Goal: Communication & Community: Answer question/provide support

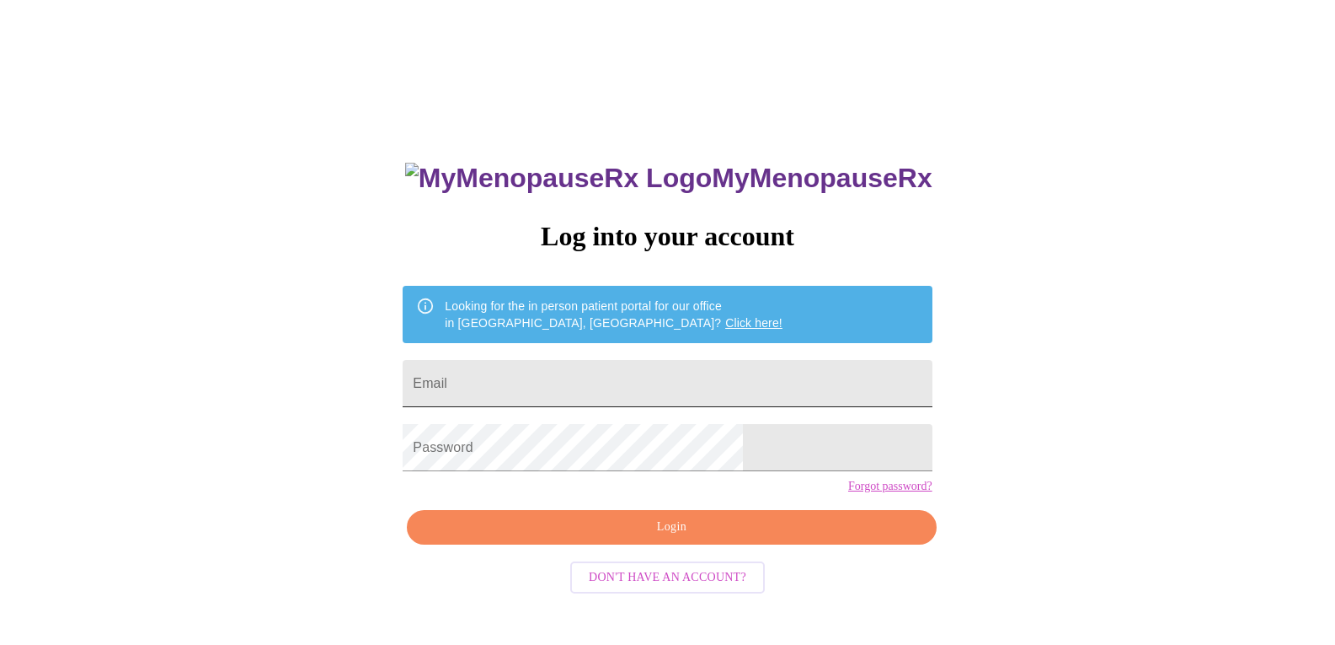
click at [528, 377] on input "Email" at bounding box center [667, 383] width 529 height 47
type input "[EMAIL_ADDRESS][PERSON_NAME][DOMAIN_NAME]"
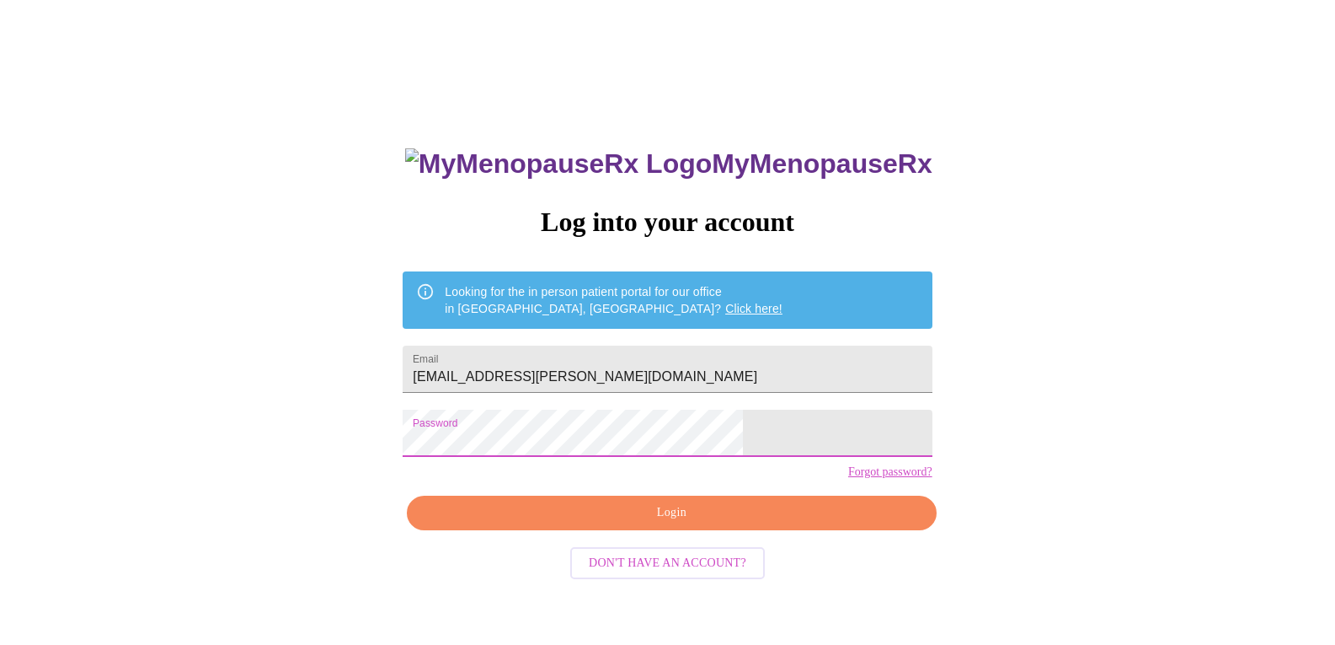
scroll to position [17, 0]
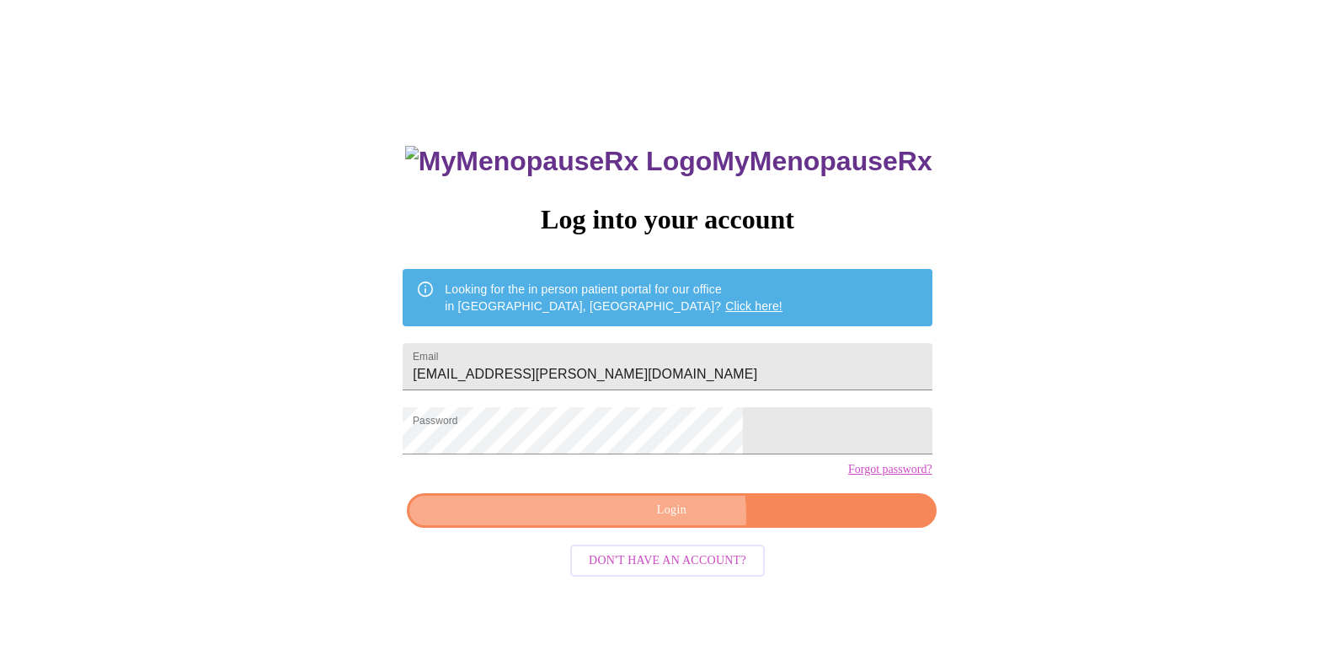
click at [671, 521] on span "Login" at bounding box center [671, 510] width 490 height 21
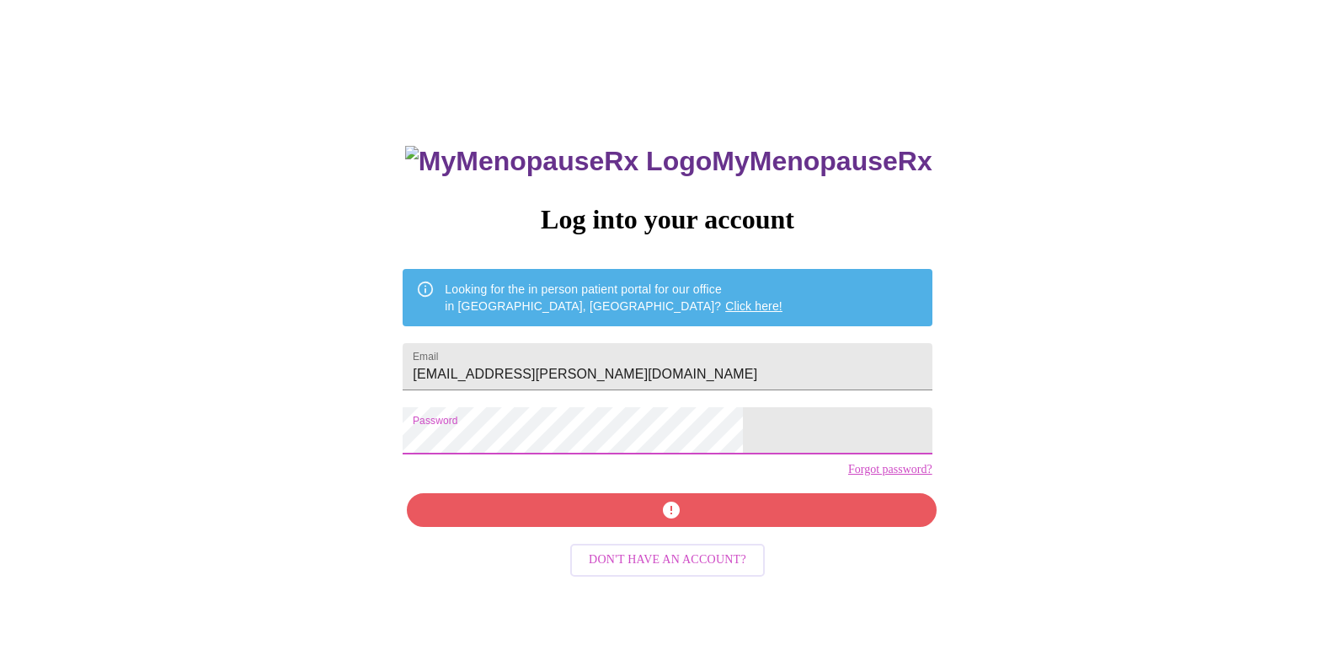
click at [372, 415] on div "MyMenopauseRx Log into your account Looking for the in person patient portal fo…" at bounding box center [668, 376] width 1322 height 773
click at [372, 414] on div "MyMenopauseRx Log into your account Looking for the in person patient portal fo…" at bounding box center [668, 376] width 1322 height 773
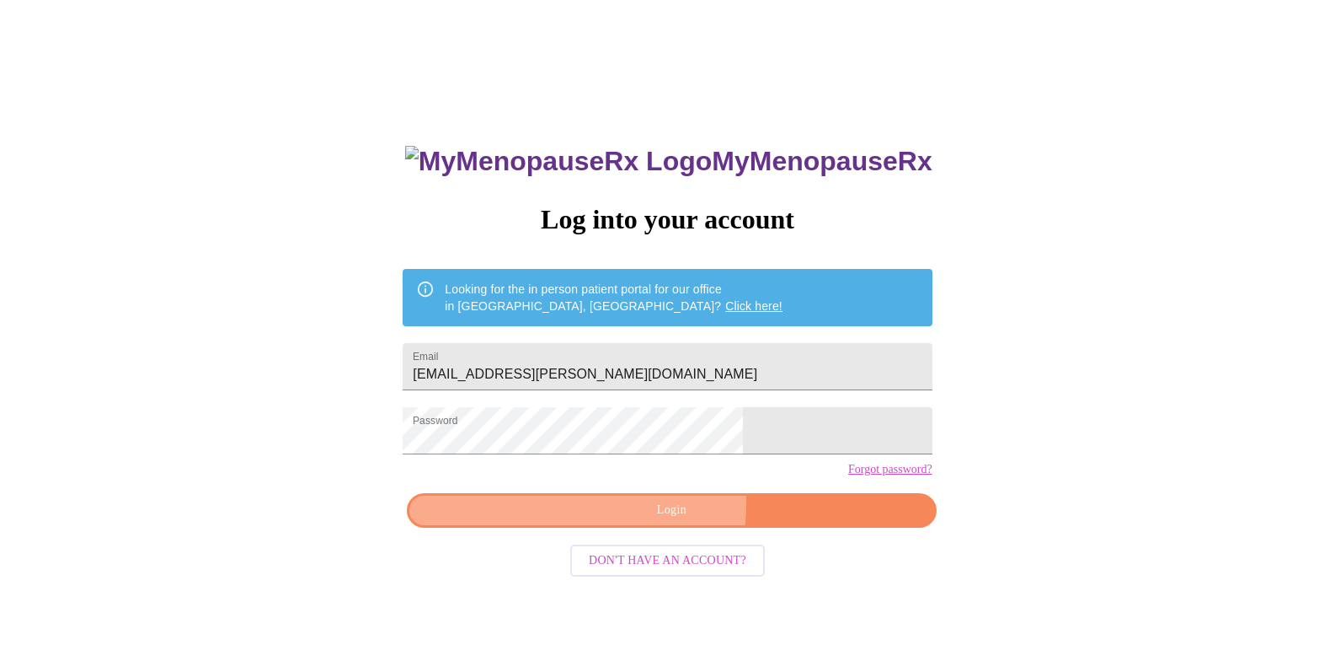
click at [656, 521] on span "Login" at bounding box center [671, 510] width 490 height 21
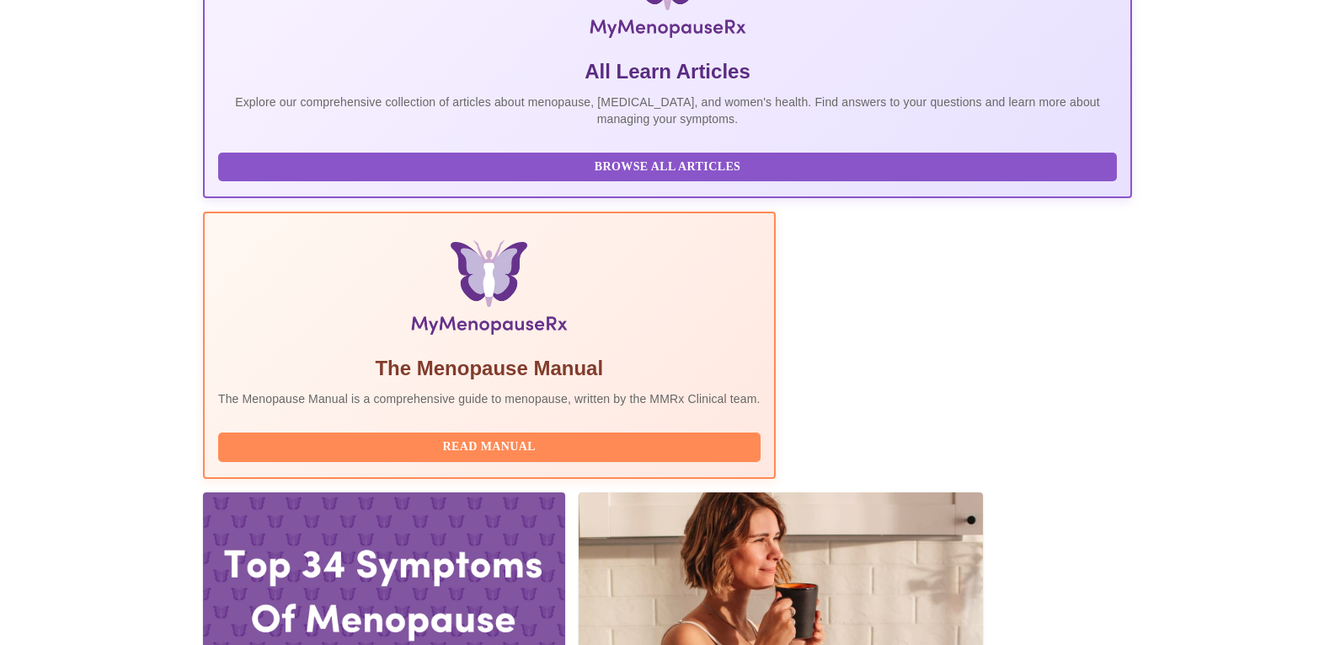
scroll to position [337, 0]
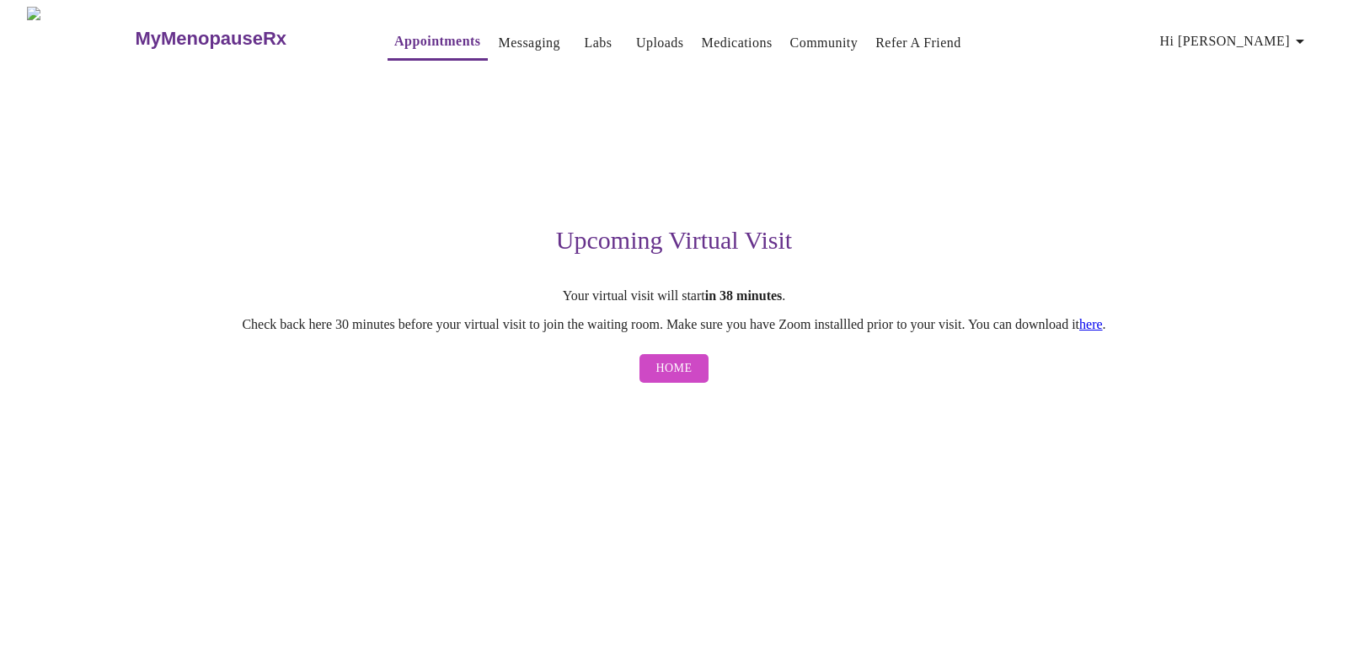
click at [690, 376] on span "Home" at bounding box center [674, 368] width 36 height 21
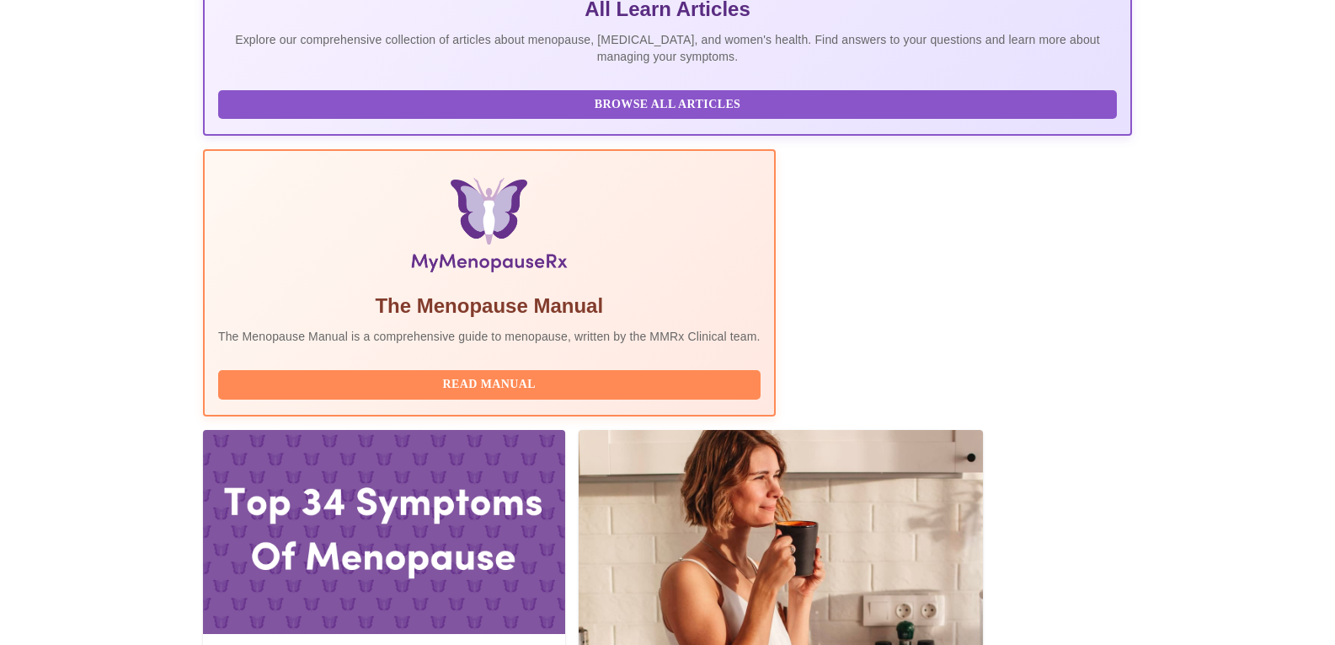
scroll to position [421, 0]
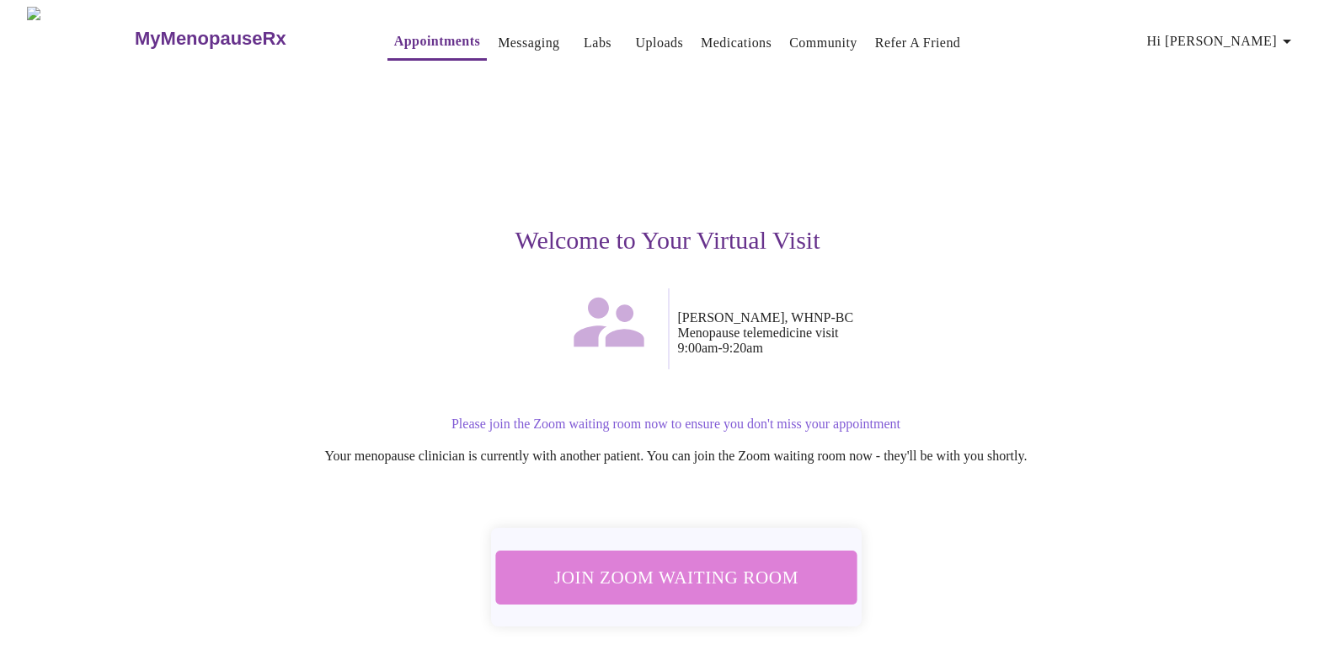
click at [703, 570] on span "Join Zoom Waiting Room" at bounding box center [675, 576] width 317 height 31
click at [700, 561] on span "Join Zoom Waiting Room" at bounding box center [675, 576] width 317 height 31
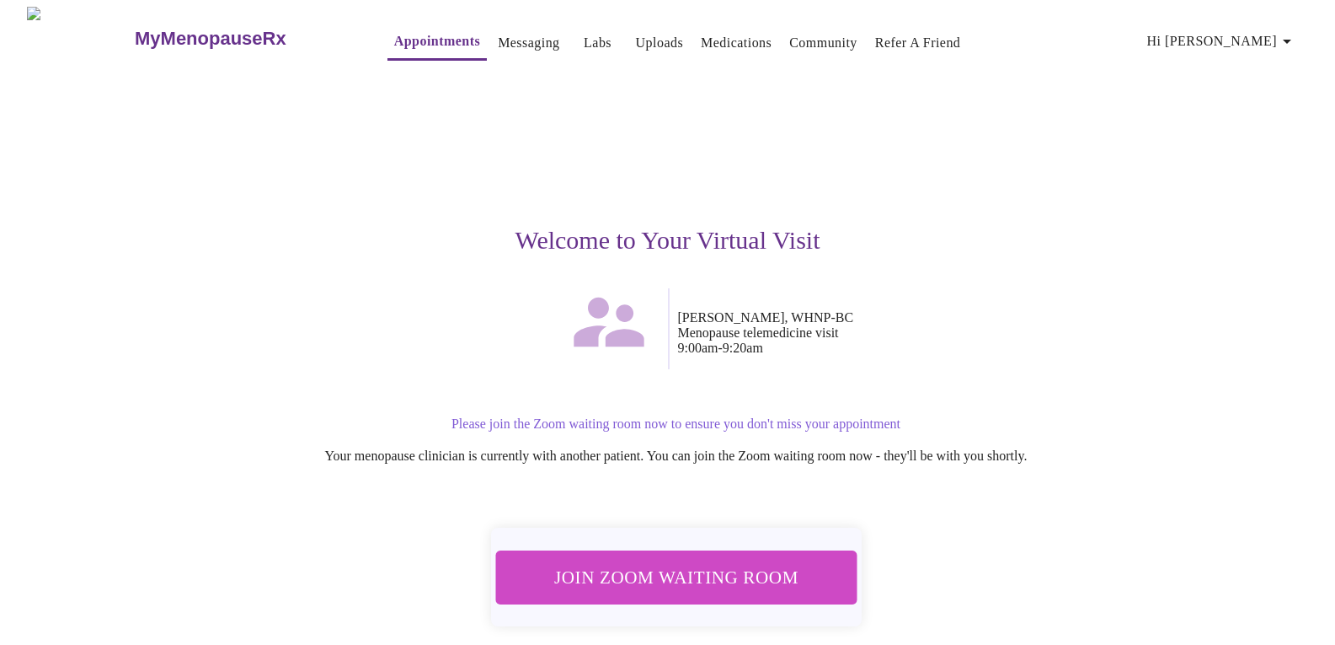
click at [506, 40] on link "Messaging" at bounding box center [529, 43] width 62 height 24
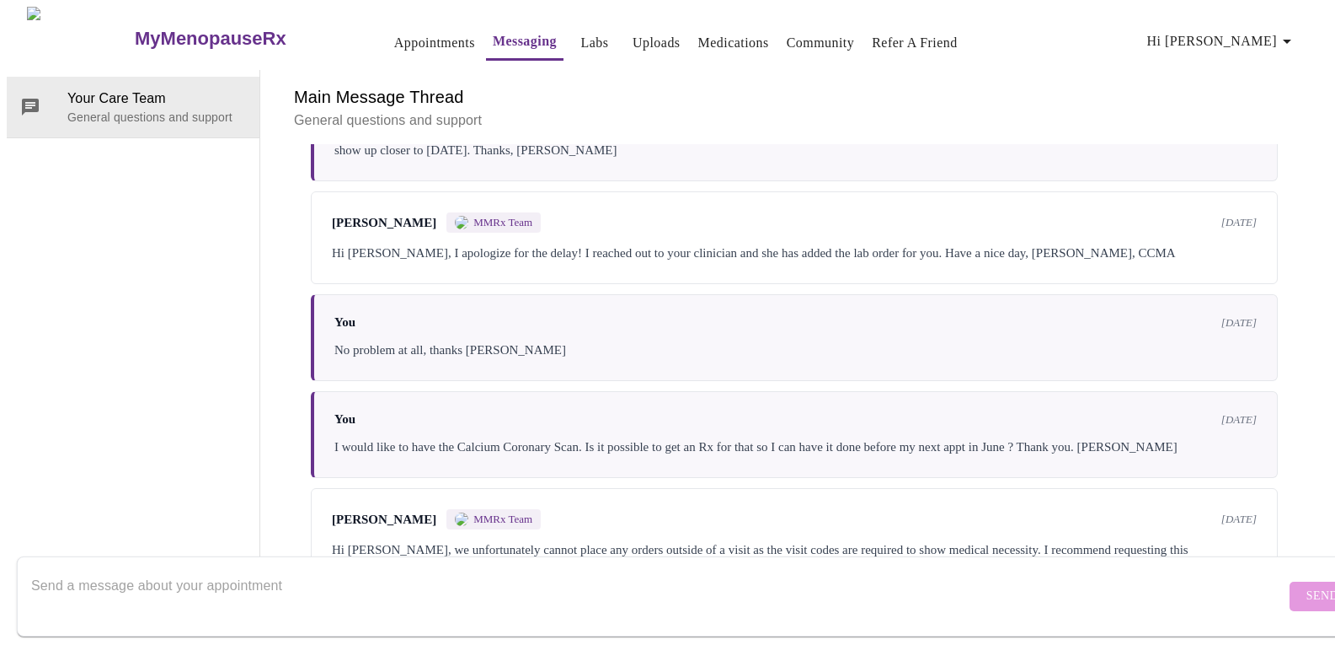
scroll to position [640, 0]
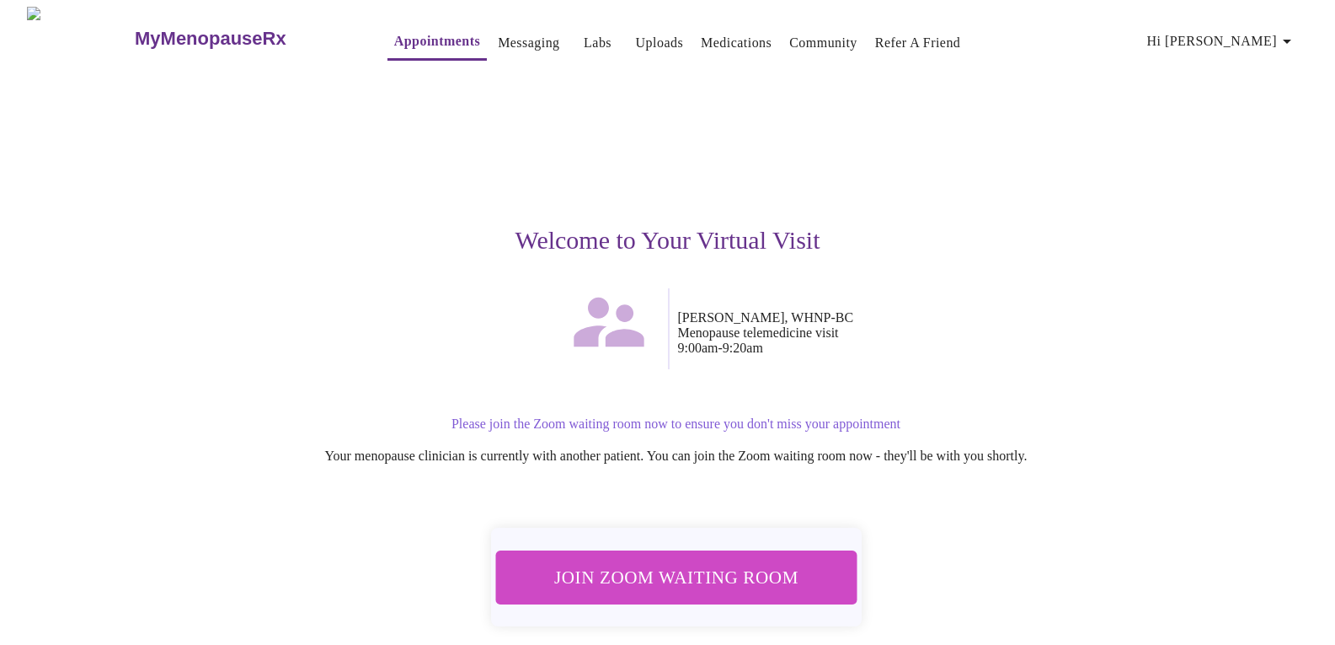
click at [498, 31] on link "Messaging" at bounding box center [529, 43] width 62 height 24
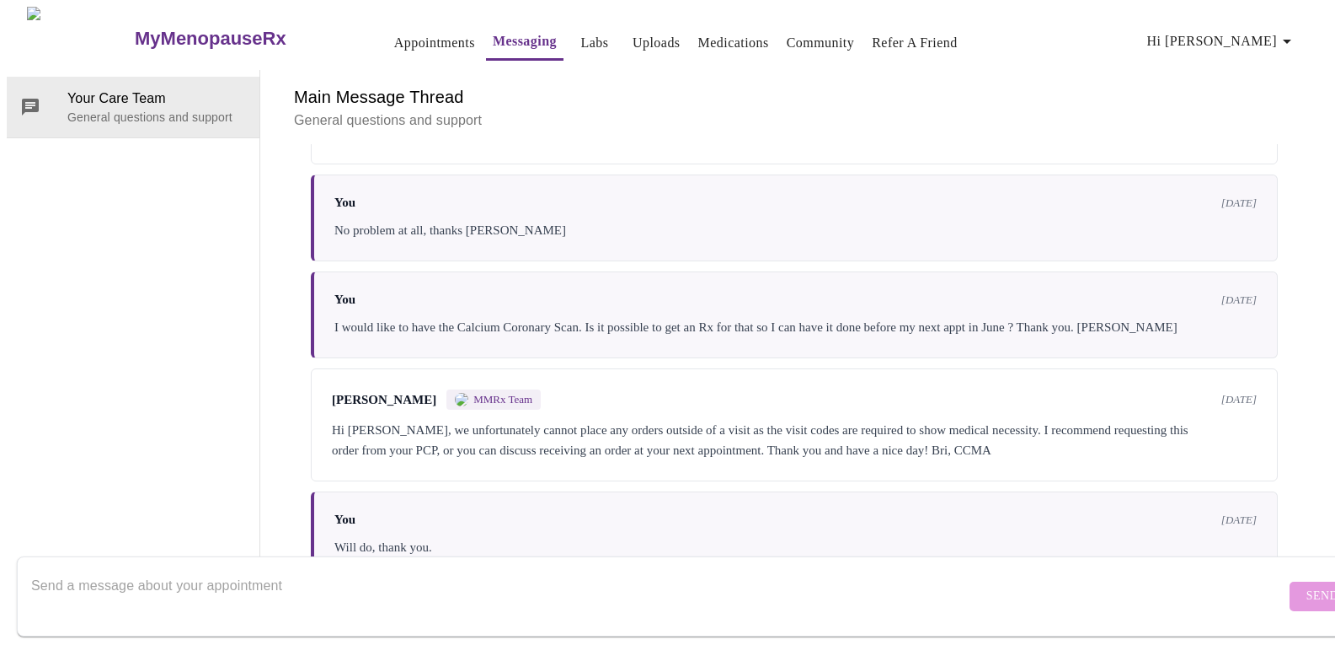
scroll to position [640, 0]
